Goal: Check status: Check status

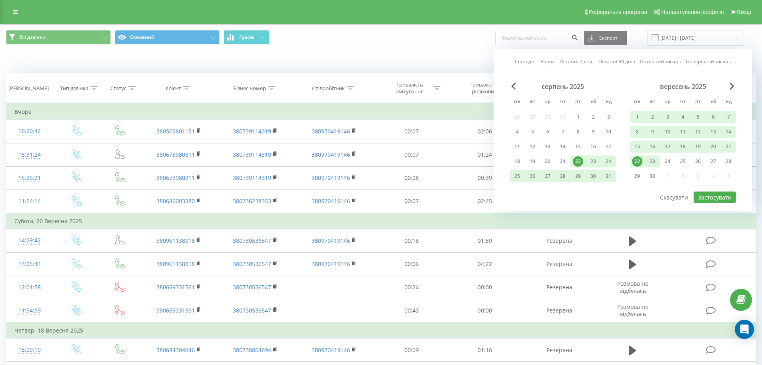
click at [654, 164] on div "23" at bounding box center [653, 161] width 10 height 10
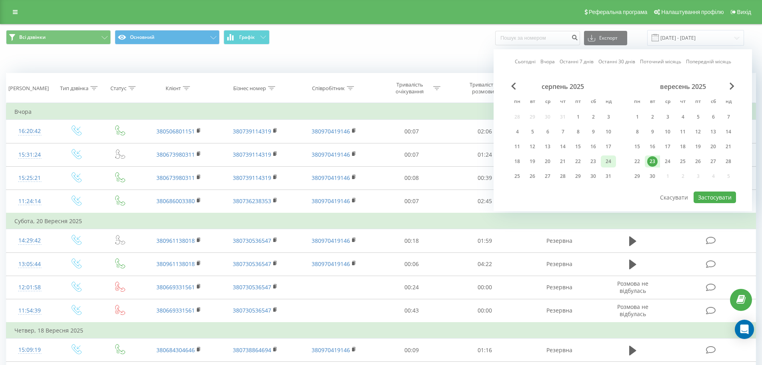
click at [614, 165] on div "24" at bounding box center [608, 161] width 15 height 12
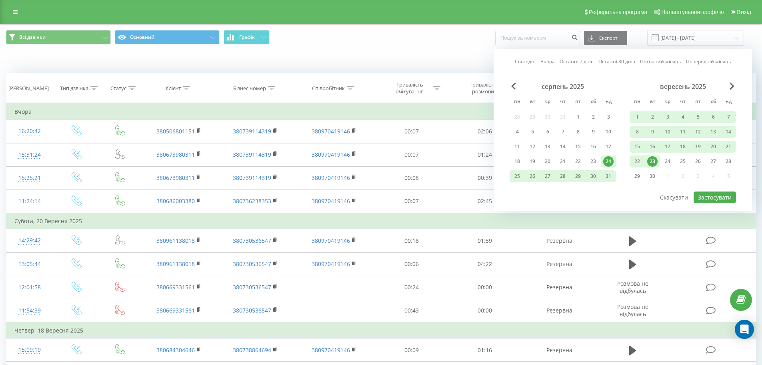
click at [710, 191] on div at bounding box center [623, 191] width 227 height 1
click at [711, 193] on button "Застосувати" at bounding box center [715, 197] width 42 height 12
type input "[DATE] - [DATE]"
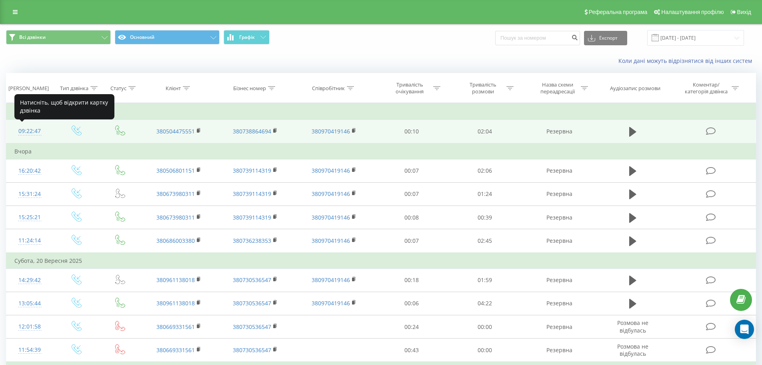
click at [36, 131] on div "09:22:47" at bounding box center [29, 131] width 31 height 16
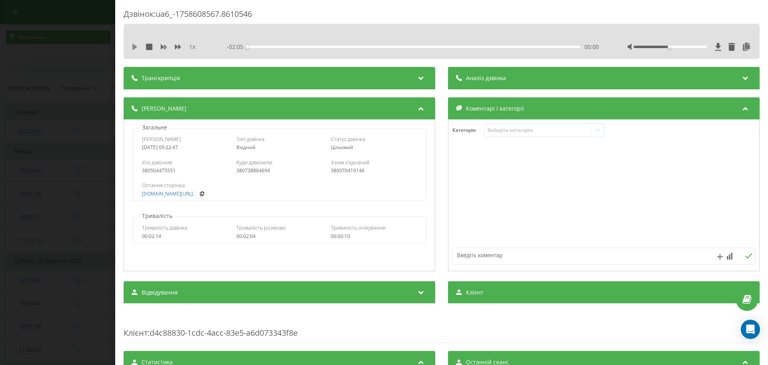
click at [136, 46] on icon at bounding box center [134, 47] width 5 height 6
drag, startPoint x: 341, startPoint y: 50, endPoint x: 376, endPoint y: 52, distance: 35.3
click at [376, 52] on div "1 x - 02:05 00:00 00:00" at bounding box center [442, 47] width 624 height 12
click at [320, 46] on div "00:00" at bounding box center [413, 47] width 333 height 2
drag, startPoint x: 320, startPoint y: 46, endPoint x: 337, endPoint y: 46, distance: 17.2
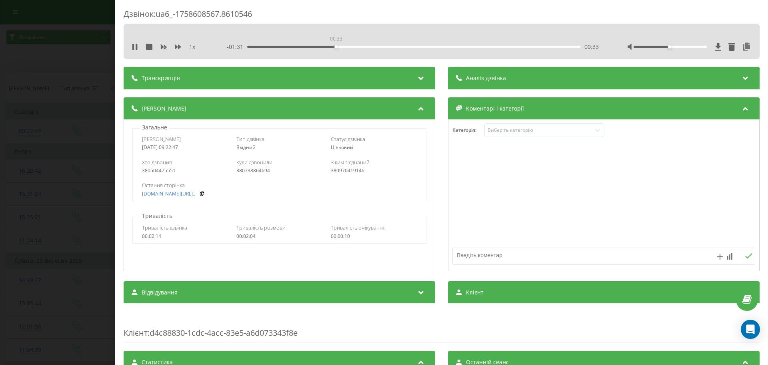
click at [337, 46] on div "00:33" at bounding box center [413, 47] width 333 height 2
click at [131, 49] on div "1 x - 01:28 00:36 00:36" at bounding box center [442, 47] width 624 height 12
click at [134, 47] on icon at bounding box center [133, 47] width 2 height 6
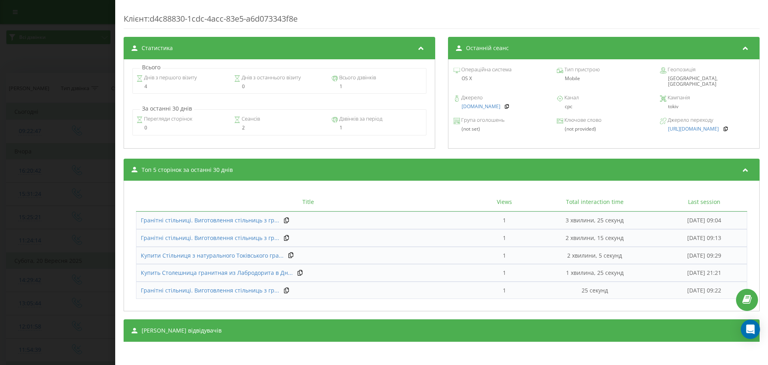
scroll to position [315, 0]
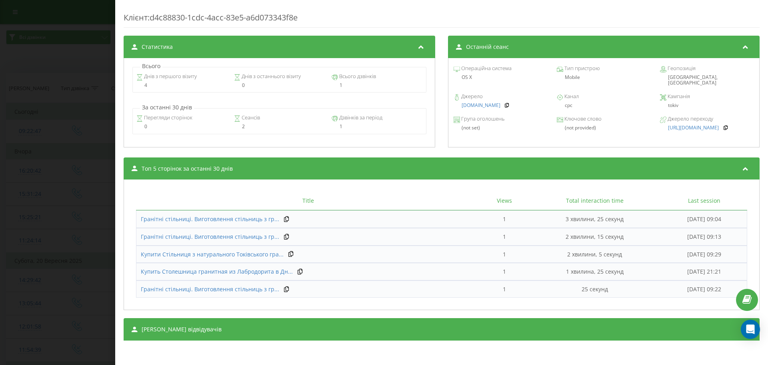
click at [187, 329] on span "[PERSON_NAME] відвідувачів" at bounding box center [182, 329] width 80 height 8
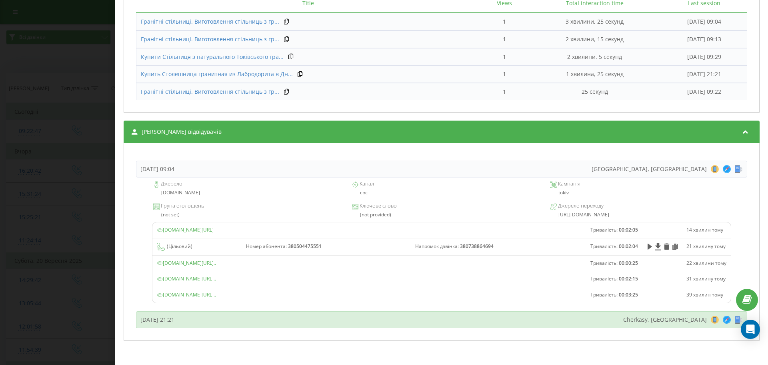
click at [175, 322] on div "[DATE] 21:21" at bounding box center [157, 319] width 34 height 8
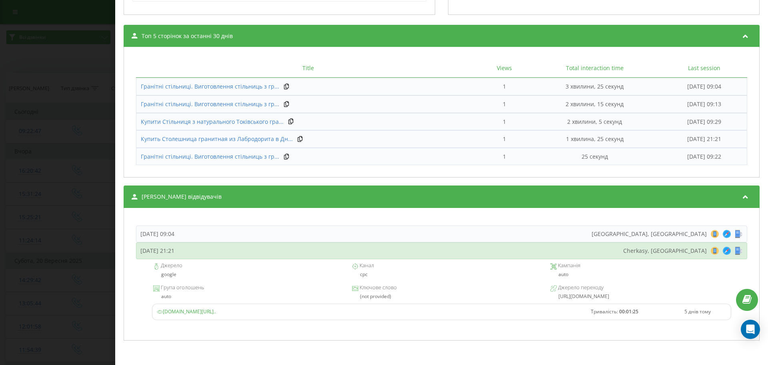
scroll to position [447, 0]
